Goal: Transaction & Acquisition: Book appointment/travel/reservation

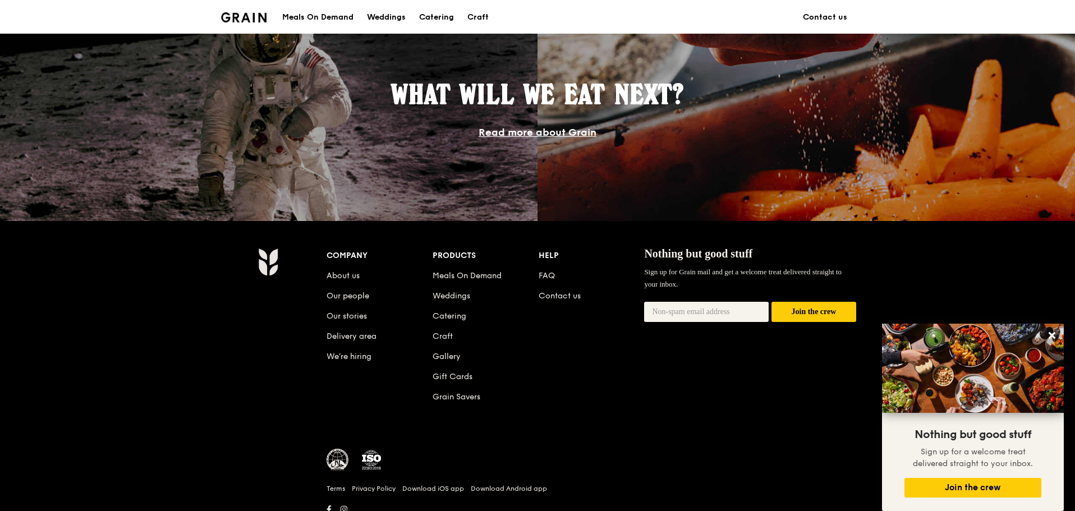
scroll to position [987, 0]
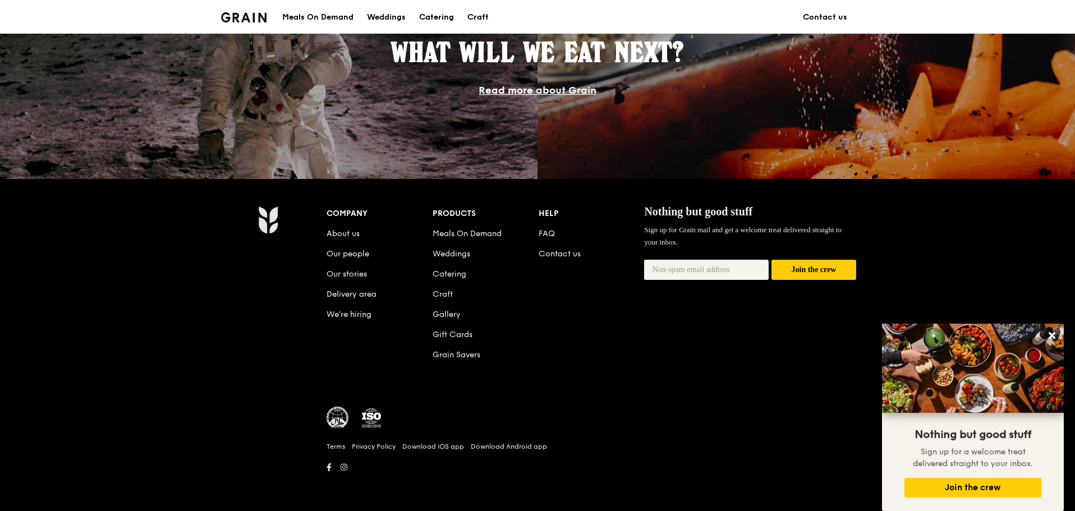
click at [344, 16] on div "Meals On Demand" at bounding box center [317, 18] width 71 height 34
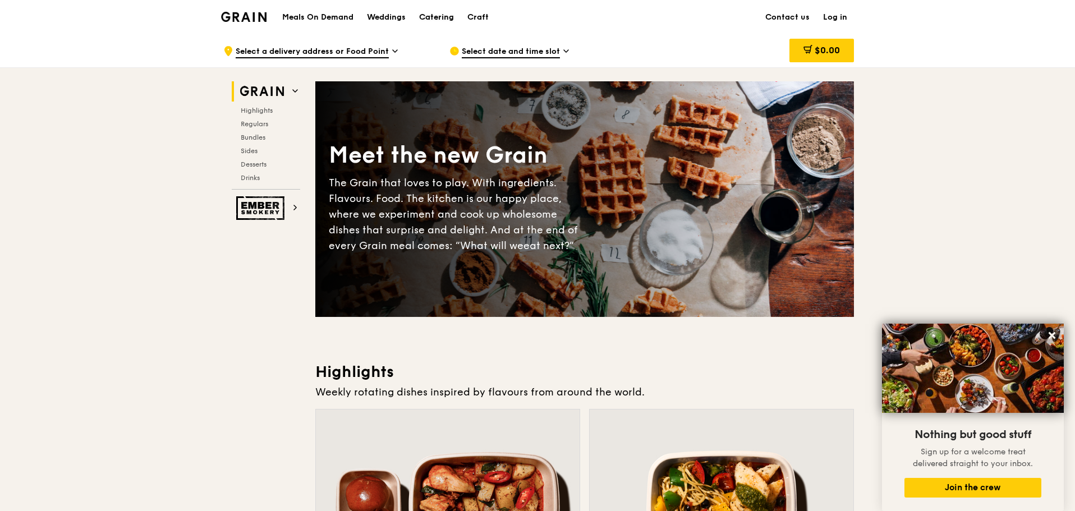
click at [435, 6] on div "Catering" at bounding box center [436, 18] width 35 height 34
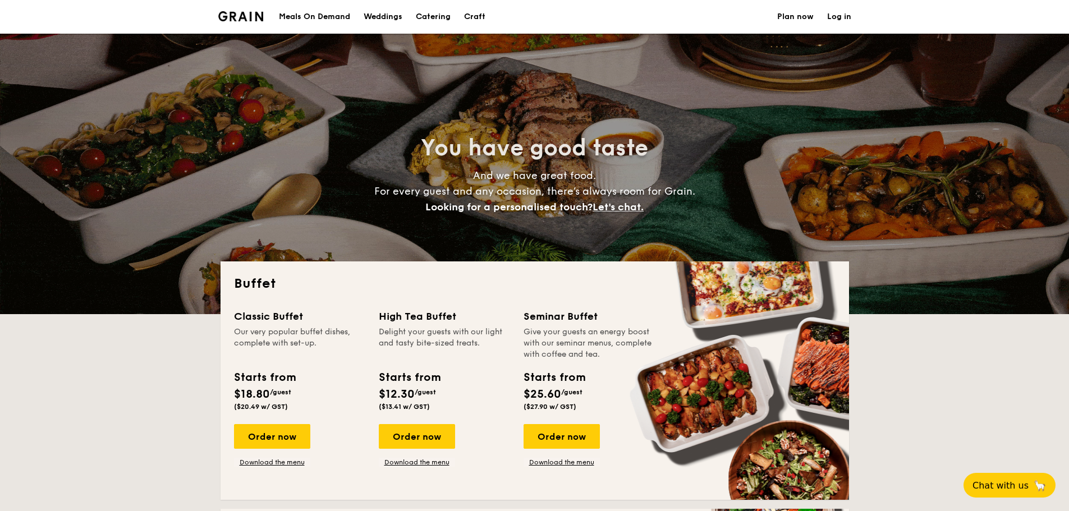
select select
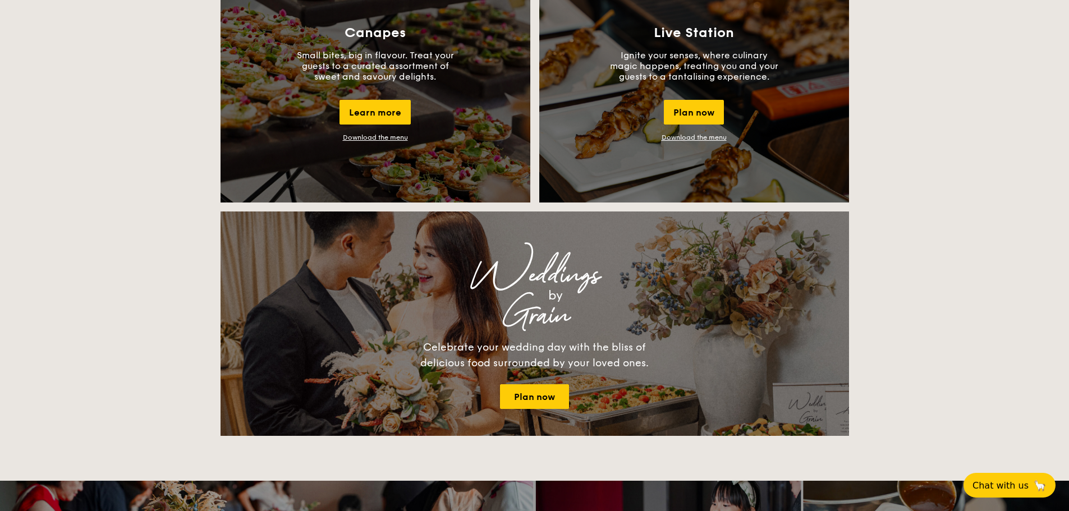
scroll to position [898, 0]
